Goal: Find specific page/section: Find specific page/section

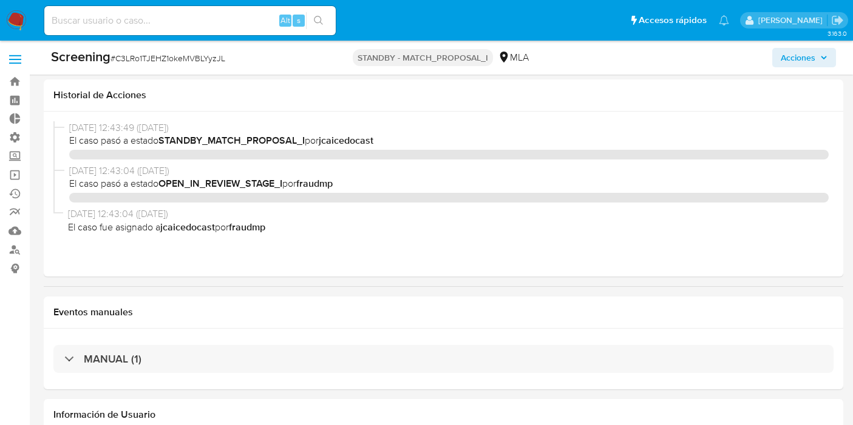
select select "10"
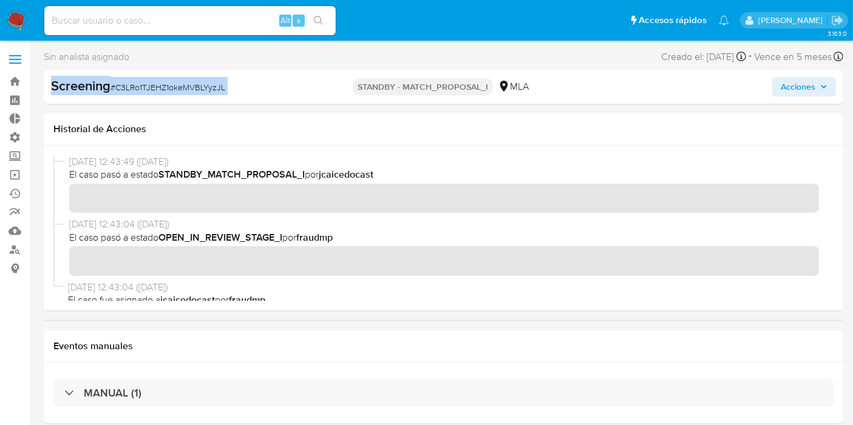
drag, startPoint x: 52, startPoint y: 87, endPoint x: 294, endPoint y: 96, distance: 242.3
click at [316, 94] on div "Screening # C3LRo1TJEHZ1okeMVBLYyzJL STANDBY - MATCH_PROPOSAL_I MLA Acciones" at bounding box center [443, 87] width 799 height 34
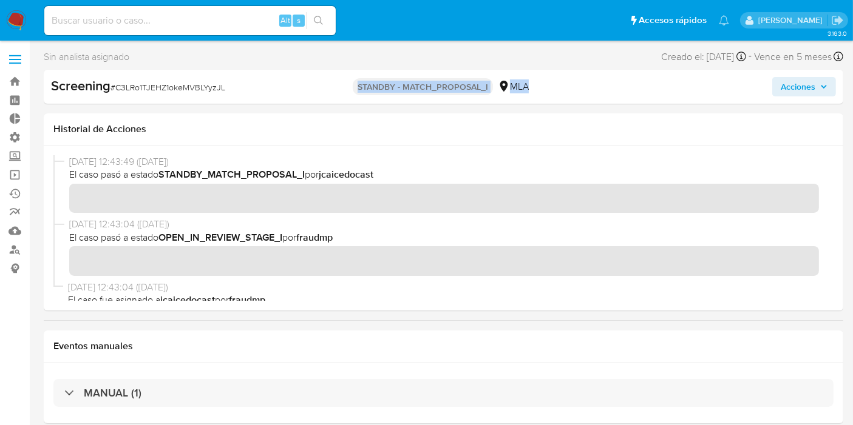
drag, startPoint x: 341, startPoint y: 85, endPoint x: 532, endPoint y: 91, distance: 190.7
click at [532, 91] on div "STANDBY - MATCH_PROPOSAL_I MLA" at bounding box center [443, 86] width 259 height 19
click at [534, 89] on div "STANDBY - MATCH_PROPOSAL_I MLA" at bounding box center [443, 86] width 259 height 19
drag, startPoint x: 544, startPoint y: 86, endPoint x: 357, endPoint y: 77, distance: 187.1
click at [348, 75] on div "Screening # C3LRo1TJEHZ1okeMVBLYyzJL STANDBY - MATCH_PROPOSAL_I MLA Acciones" at bounding box center [443, 87] width 799 height 34
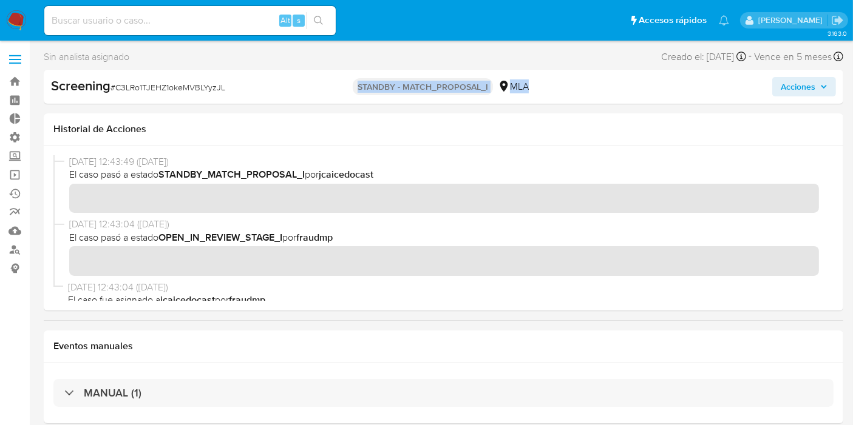
click at [387, 87] on p "STANDBY - MATCH_PROPOSAL_I" at bounding box center [423, 86] width 140 height 17
drag, startPoint x: 357, startPoint y: 86, endPoint x: 543, endPoint y: 86, distance: 185.1
click at [549, 93] on div "STANDBY - MATCH_PROPOSAL_I MLA" at bounding box center [443, 86] width 259 height 19
click at [543, 86] on div "STANDBY - MATCH_PROPOSAL_I MLA" at bounding box center [443, 86] width 259 height 19
drag, startPoint x: 535, startPoint y: 84, endPoint x: 347, endPoint y: 87, distance: 188.8
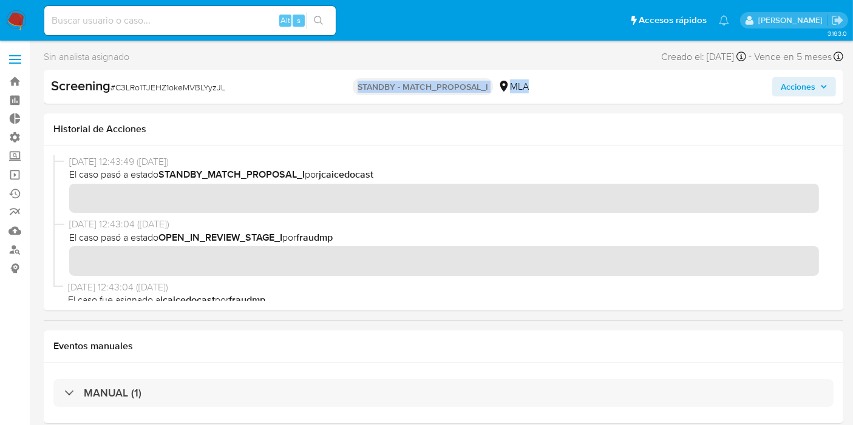
click at [347, 87] on div "STANDBY - MATCH_PROPOSAL_I MLA" at bounding box center [443, 86] width 259 height 19
click at [353, 86] on div "STANDBY - MATCH_PROPOSAL_I MLA" at bounding box center [443, 86] width 259 height 19
drag, startPoint x: 364, startPoint y: 84, endPoint x: 536, endPoint y: 88, distance: 171.8
click at [535, 87] on div "STANDBY - MATCH_PROPOSAL_I MLA" at bounding box center [443, 86] width 259 height 19
click at [537, 88] on div "STANDBY - MATCH_PROPOSAL_I MLA" at bounding box center [443, 86] width 259 height 19
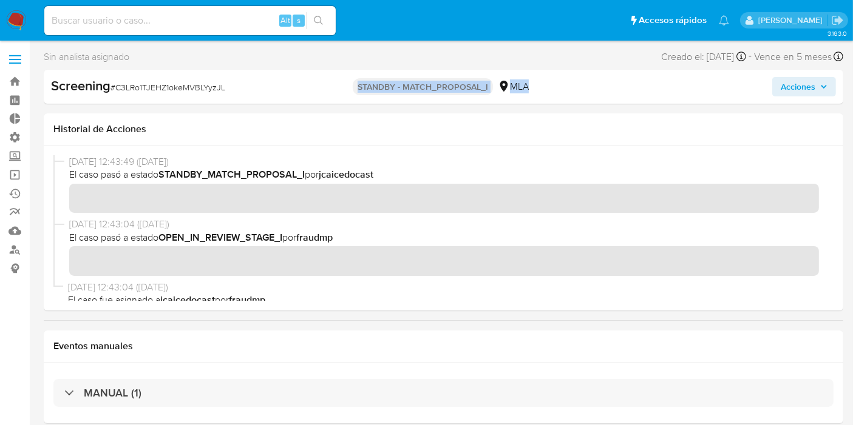
drag, startPoint x: 532, startPoint y: 83, endPoint x: 345, endPoint y: 90, distance: 186.4
click at [345, 90] on div "STANDBY - MATCH_PROPOSAL_I MLA" at bounding box center [443, 86] width 259 height 19
click at [364, 85] on p "STANDBY - MATCH_PROPOSAL_I" at bounding box center [423, 86] width 140 height 17
drag, startPoint x: 354, startPoint y: 80, endPoint x: 540, endPoint y: 93, distance: 186.2
click at [540, 93] on div "STANDBY - MATCH_PROPOSAL_I MLA" at bounding box center [443, 86] width 259 height 19
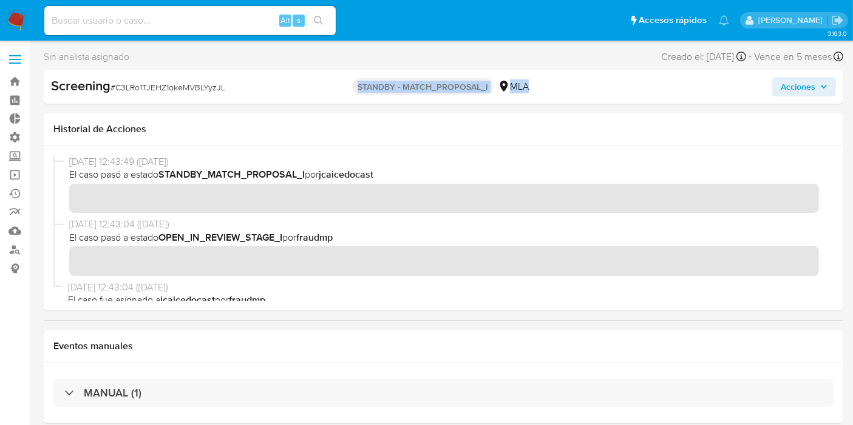
click at [516, 80] on div "MLA" at bounding box center [513, 86] width 31 height 13
drag, startPoint x: 548, startPoint y: 88, endPoint x: 354, endPoint y: 86, distance: 194.2
click at [354, 86] on div "STANDBY - MATCH_PROPOSAL_I MLA" at bounding box center [443, 86] width 259 height 19
click at [356, 86] on p "STANDBY - MATCH_PROPOSAL_I" at bounding box center [423, 86] width 140 height 17
click at [371, 87] on p "STANDBY - MATCH_PROPOSAL_I" at bounding box center [423, 86] width 140 height 17
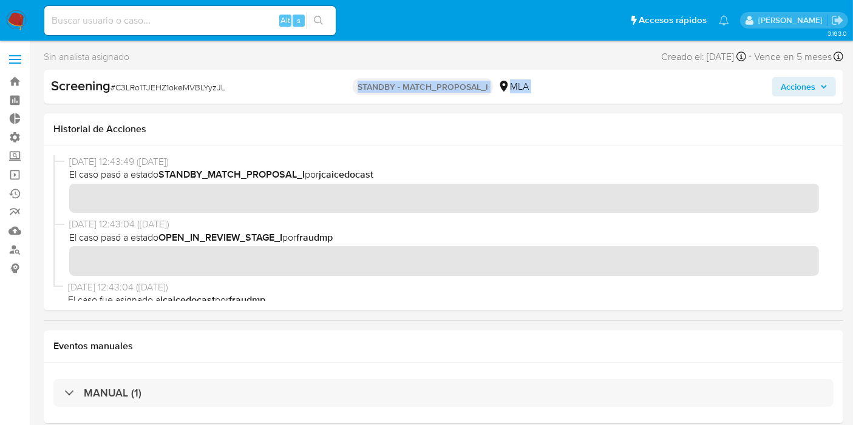
drag, startPoint x: 359, startPoint y: 83, endPoint x: 577, endPoint y: 85, distance: 218.5
click at [577, 85] on div "Screening # C3LRo1TJEHZ1okeMVBLYyzJL STANDBY - MATCH_PROPOSAL_I MLA Acciones" at bounding box center [443, 87] width 799 height 34
click at [530, 80] on div "STANDBY - MATCH_PROPOSAL_I MLA" at bounding box center [443, 86] width 259 height 19
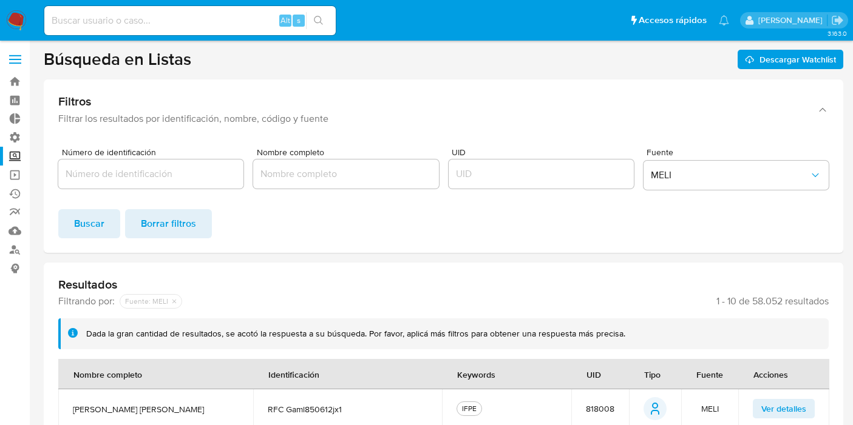
scroll to position [135, 0]
